Goal: Information Seeking & Learning: Learn about a topic

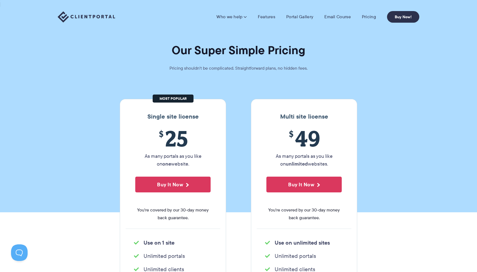
click at [101, 17] on img at bounding box center [86, 16] width 57 height 11
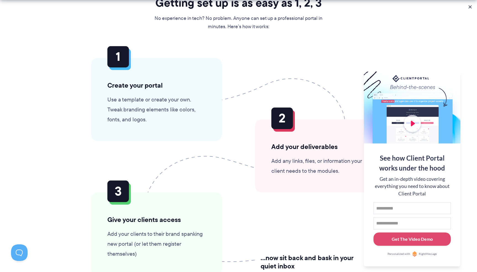
scroll to position [1387, 0]
